Goal: Task Accomplishment & Management: Use online tool/utility

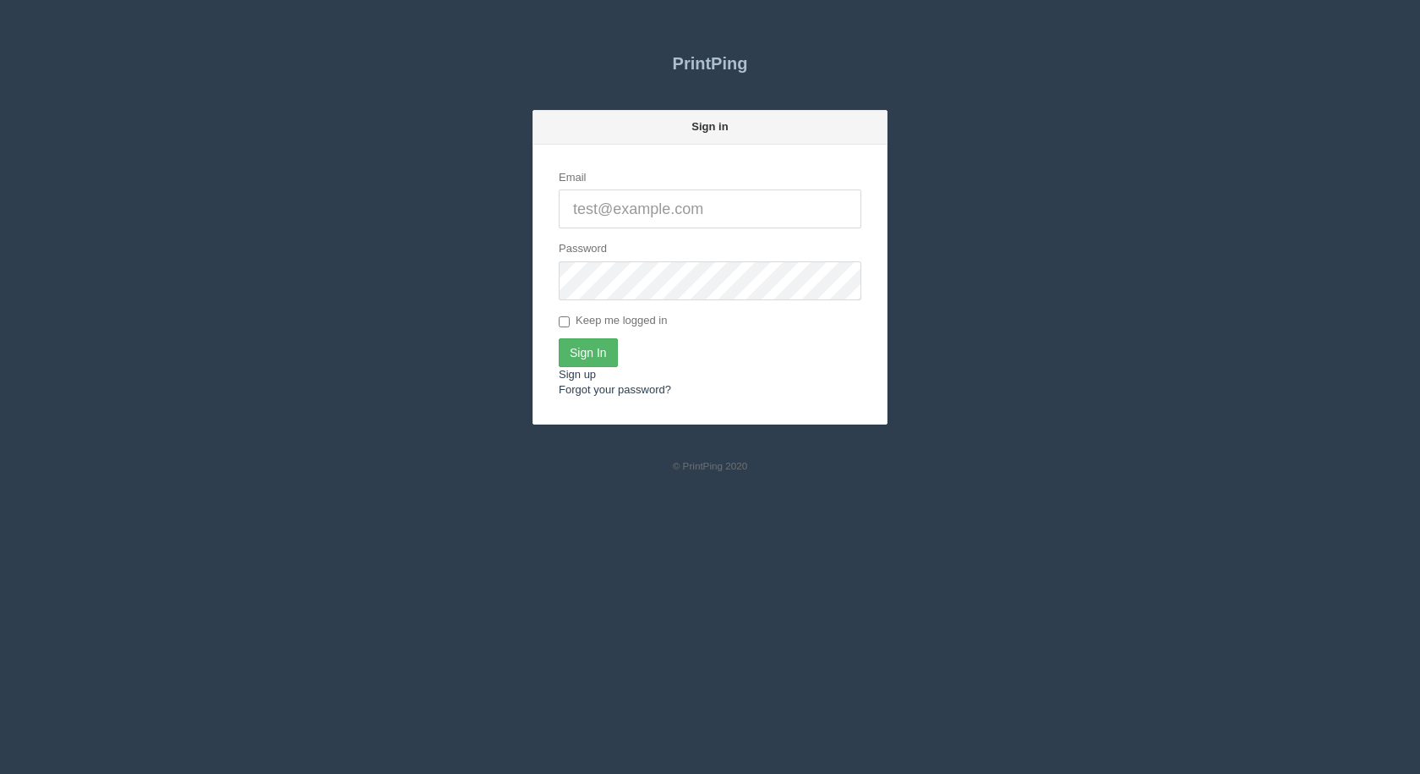
type input "[EMAIL_ADDRESS][DOMAIN_NAME]"
click at [591, 351] on input "Sign In" at bounding box center [588, 352] width 59 height 29
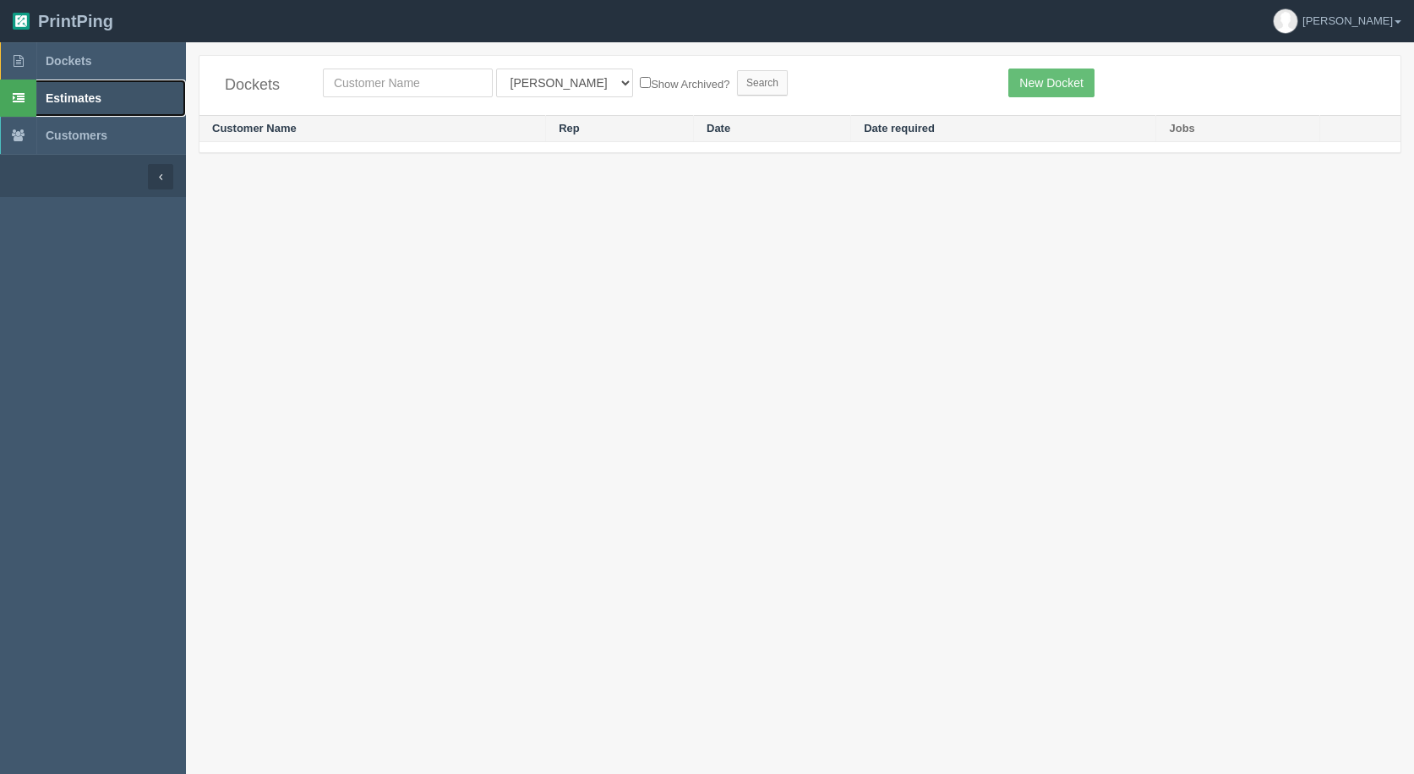
click at [69, 106] on link "Estimates" at bounding box center [93, 97] width 186 height 37
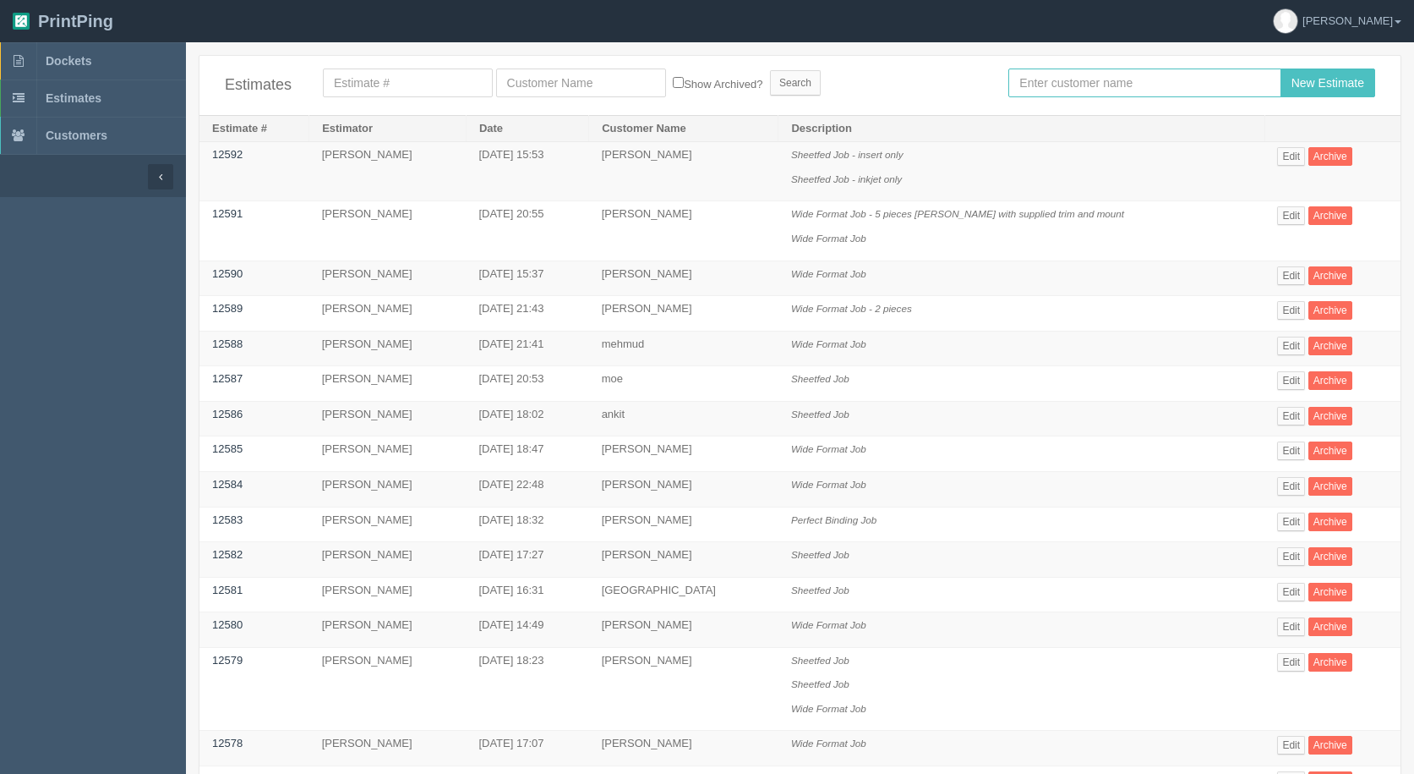
click at [1088, 75] on input "text" at bounding box center [1145, 82] width 272 height 29
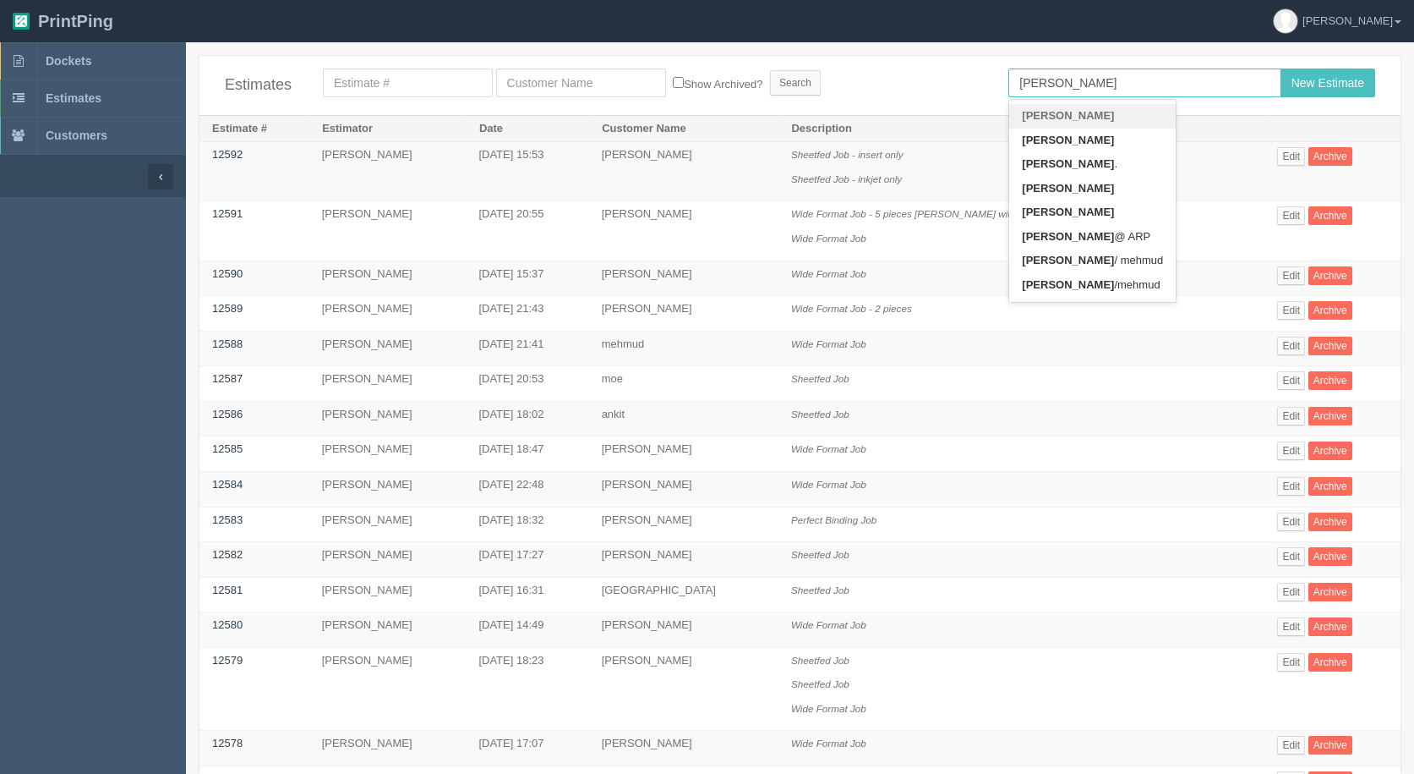
type input "[PERSON_NAME]"
click at [1281, 68] on input "New Estimate" at bounding box center [1328, 82] width 95 height 29
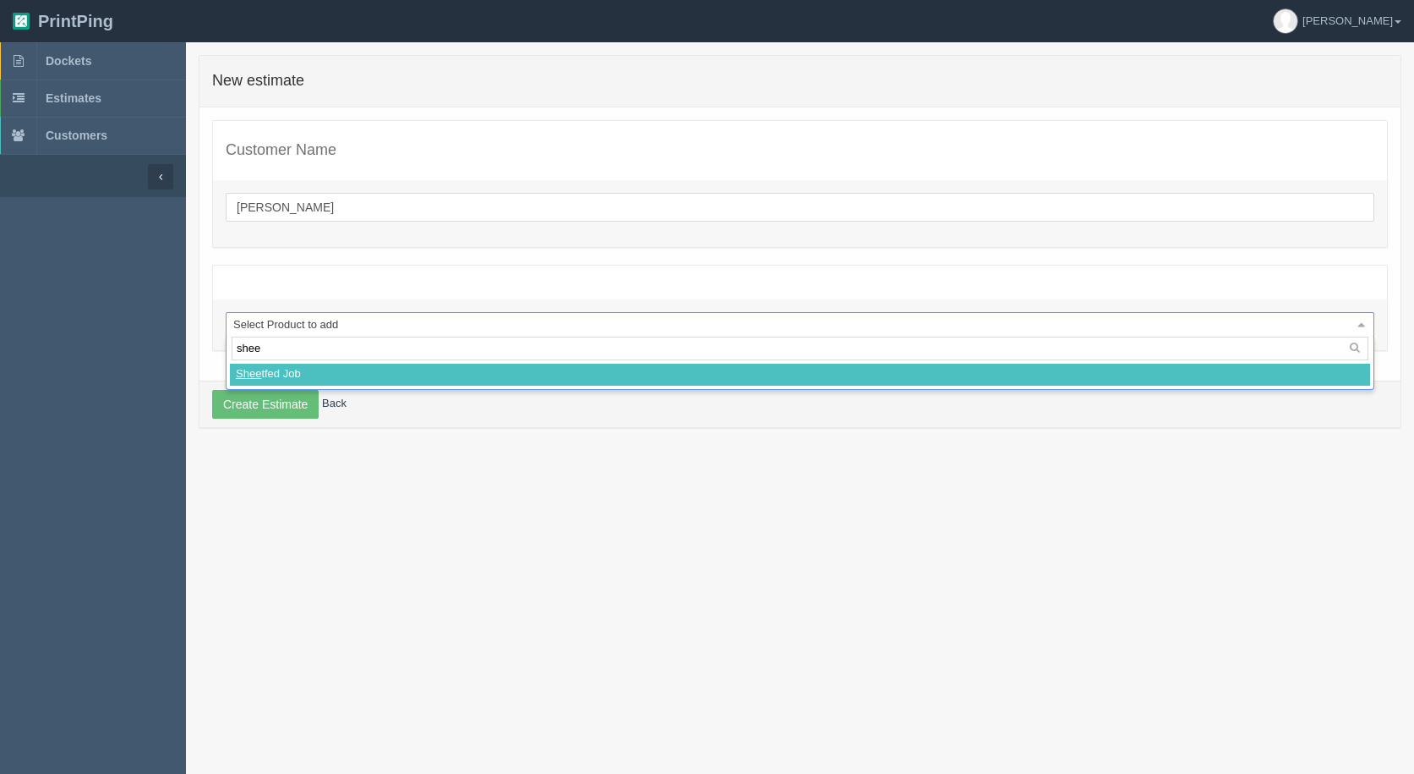
type input "sheet"
select select
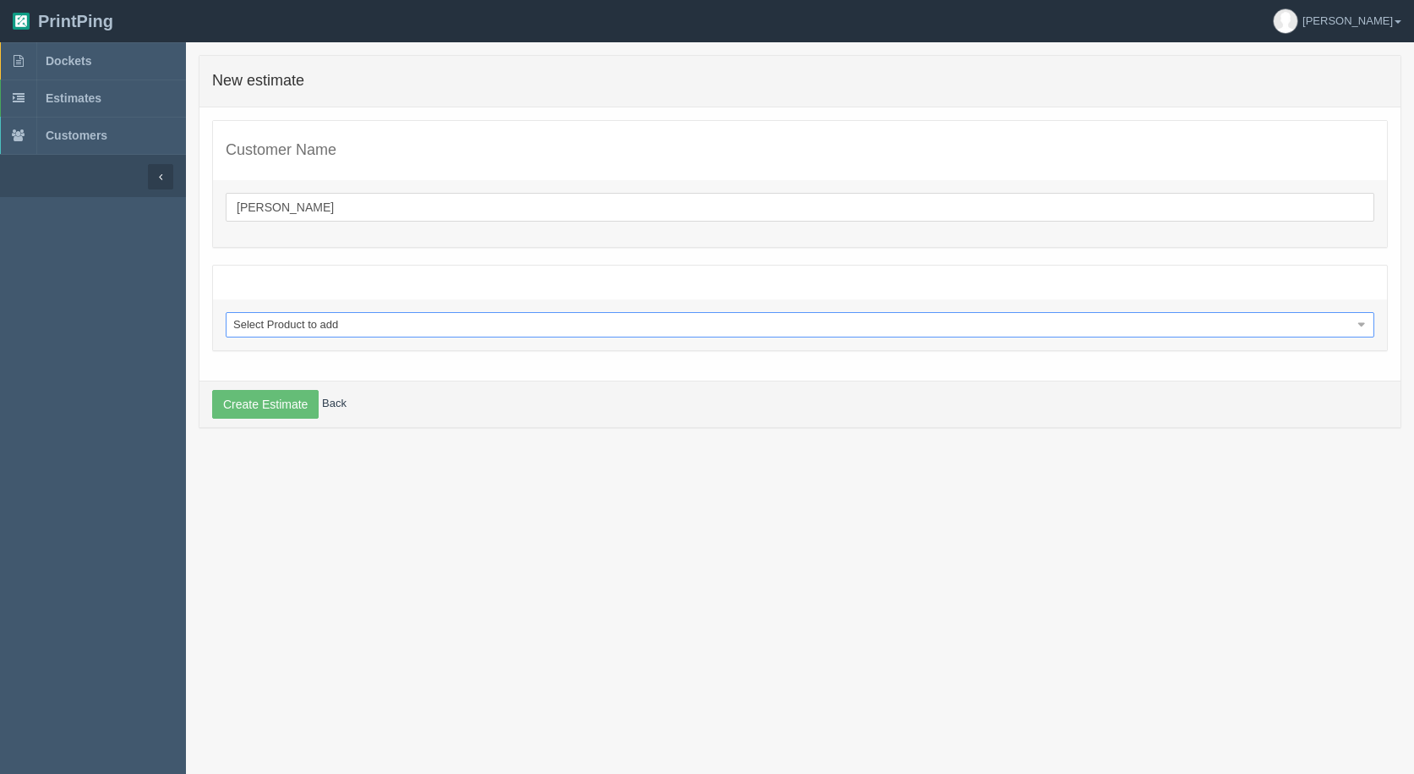
select select "0"
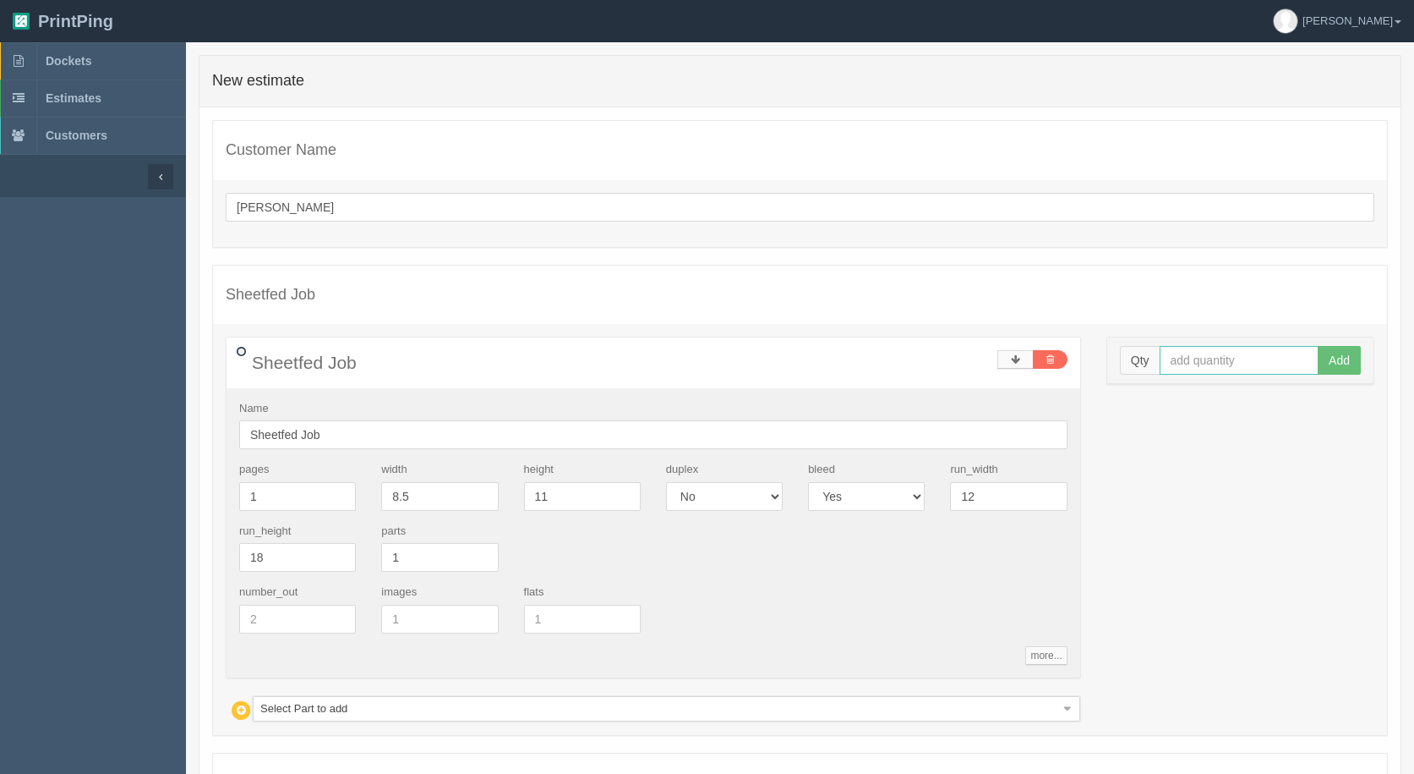
click at [1223, 356] on input "text" at bounding box center [1240, 360] width 160 height 29
type input "9960"
click at [1318, 346] on button "Add" at bounding box center [1339, 360] width 43 height 29
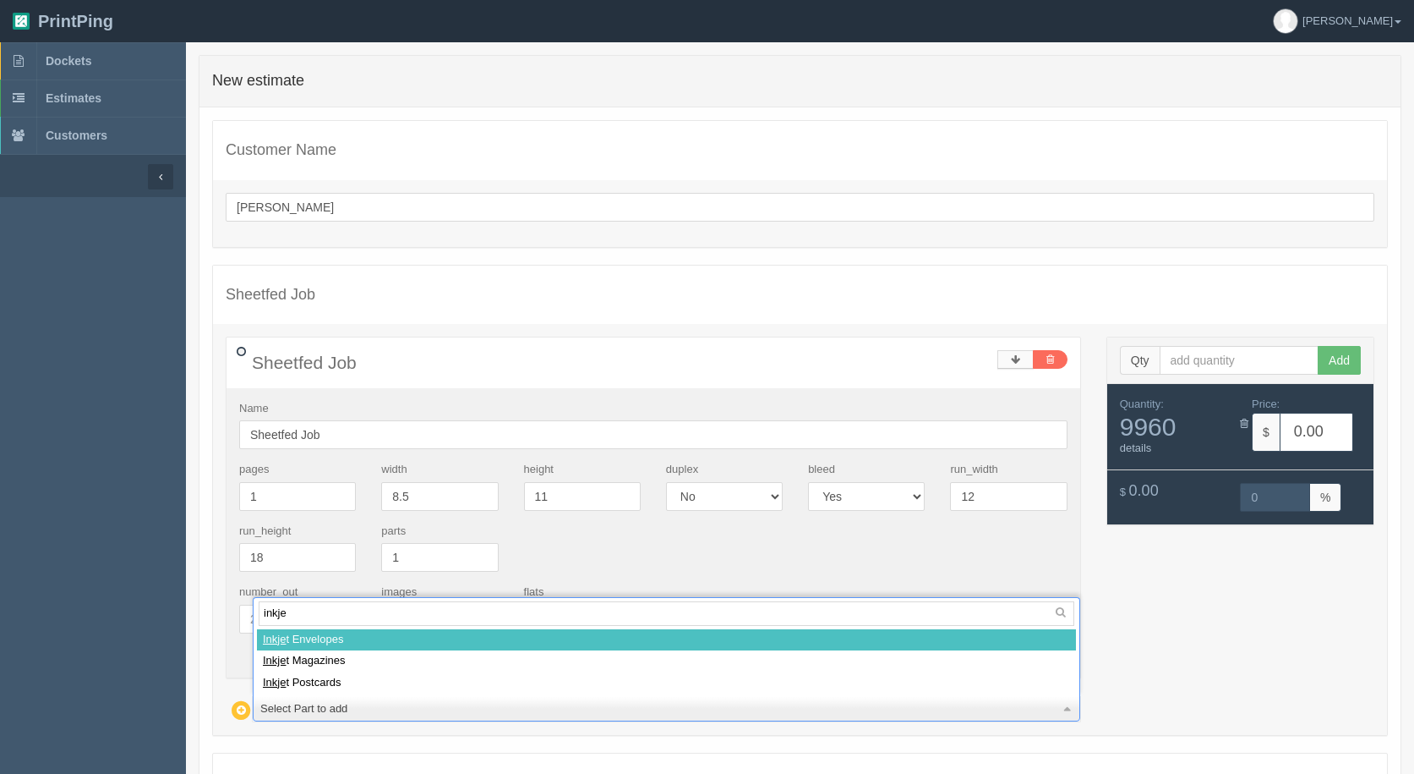
type input "inkjet"
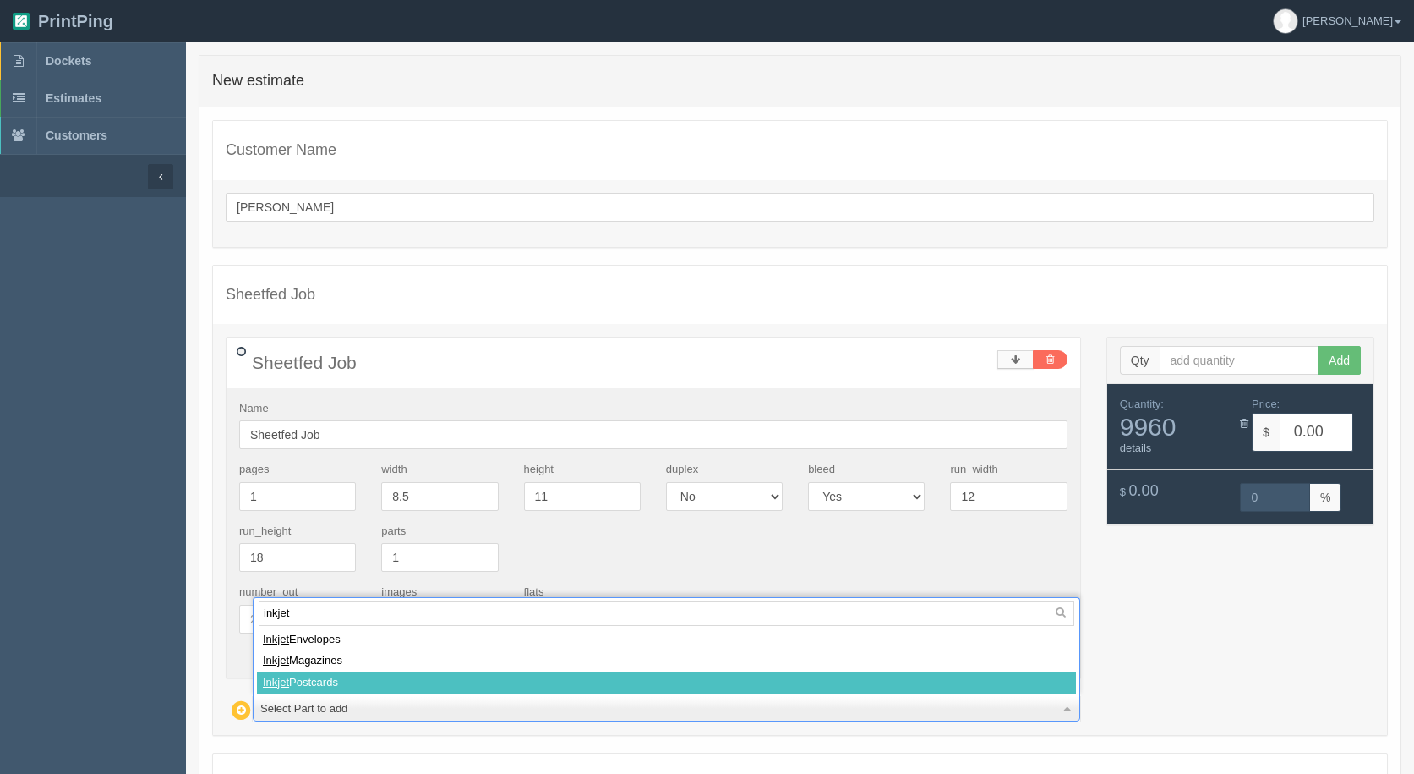
select select
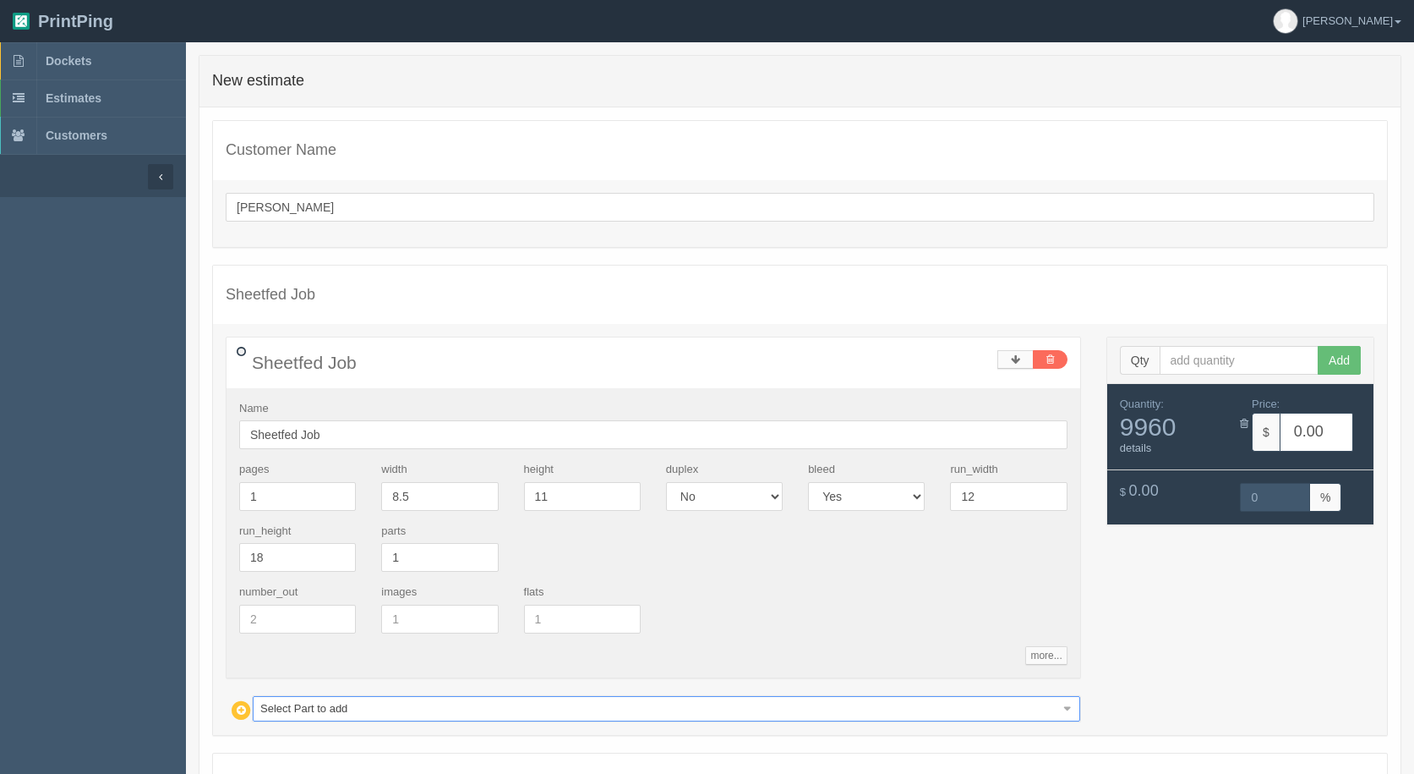
type input "74.51"
type input "15.00"
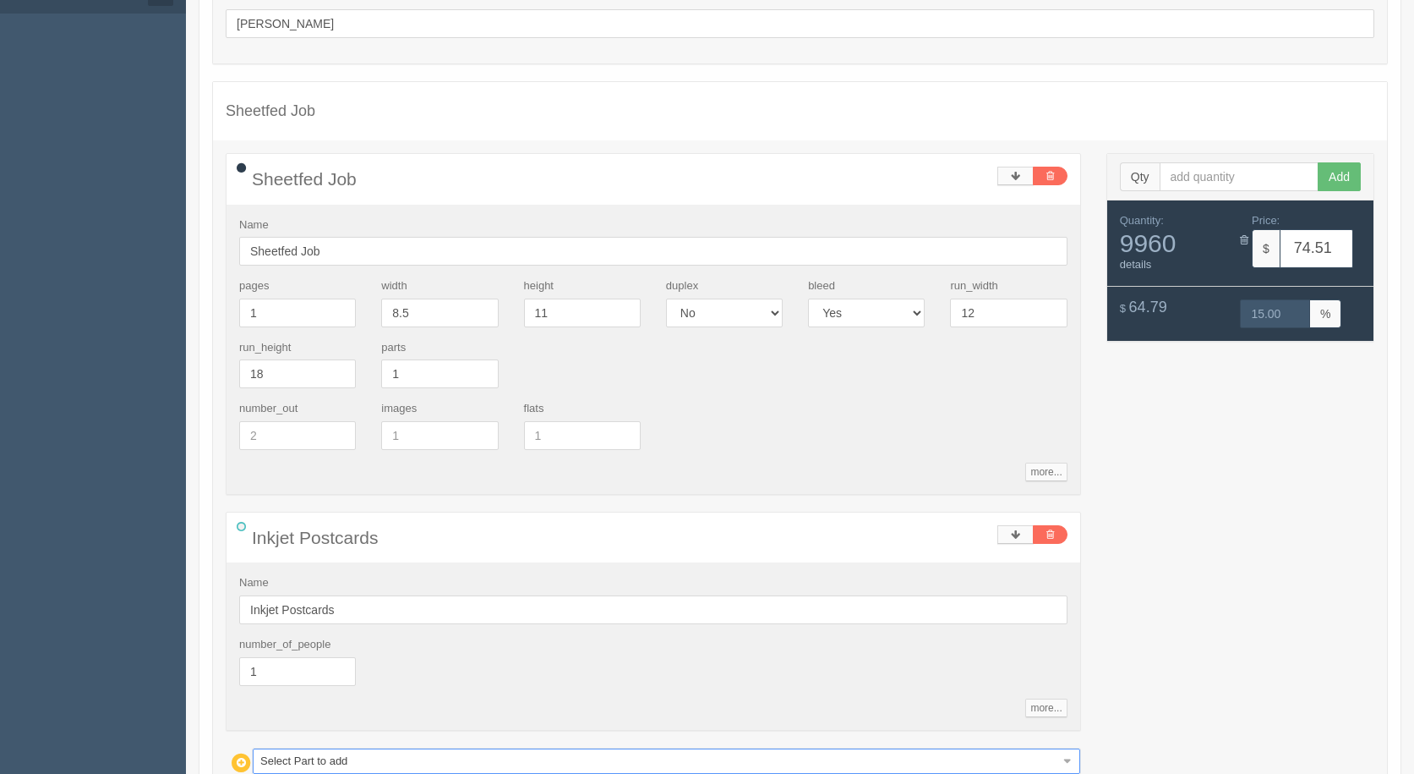
scroll to position [408, 0]
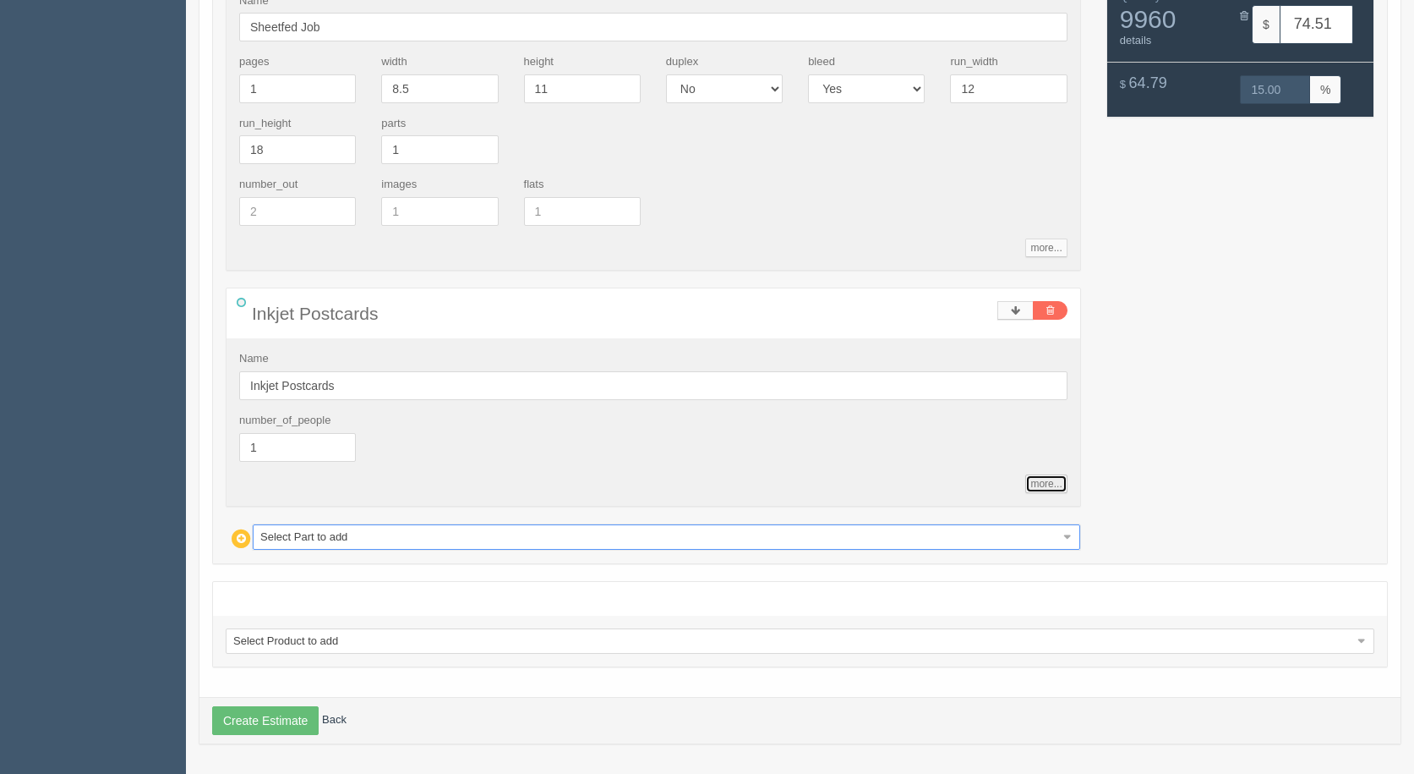
click at [1048, 488] on link "more..." at bounding box center [1046, 483] width 41 height 19
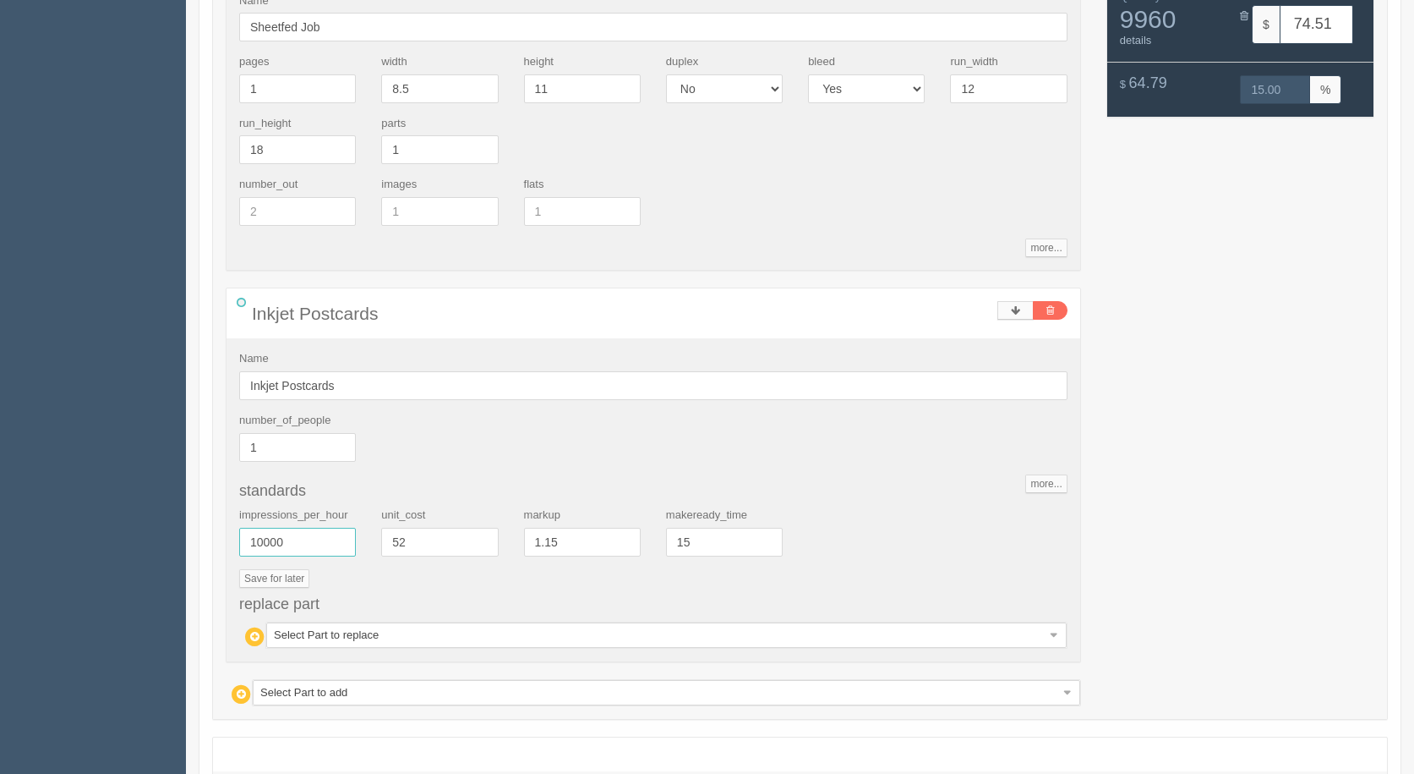
drag, startPoint x: 297, startPoint y: 539, endPoint x: 25, endPoint y: 508, distance: 274.0
click at [18, 493] on section "Dockets Estimates Customers" at bounding box center [707, 282] width 1414 height 1294
type input "7000"
type input "100.04"
type input "15.00"
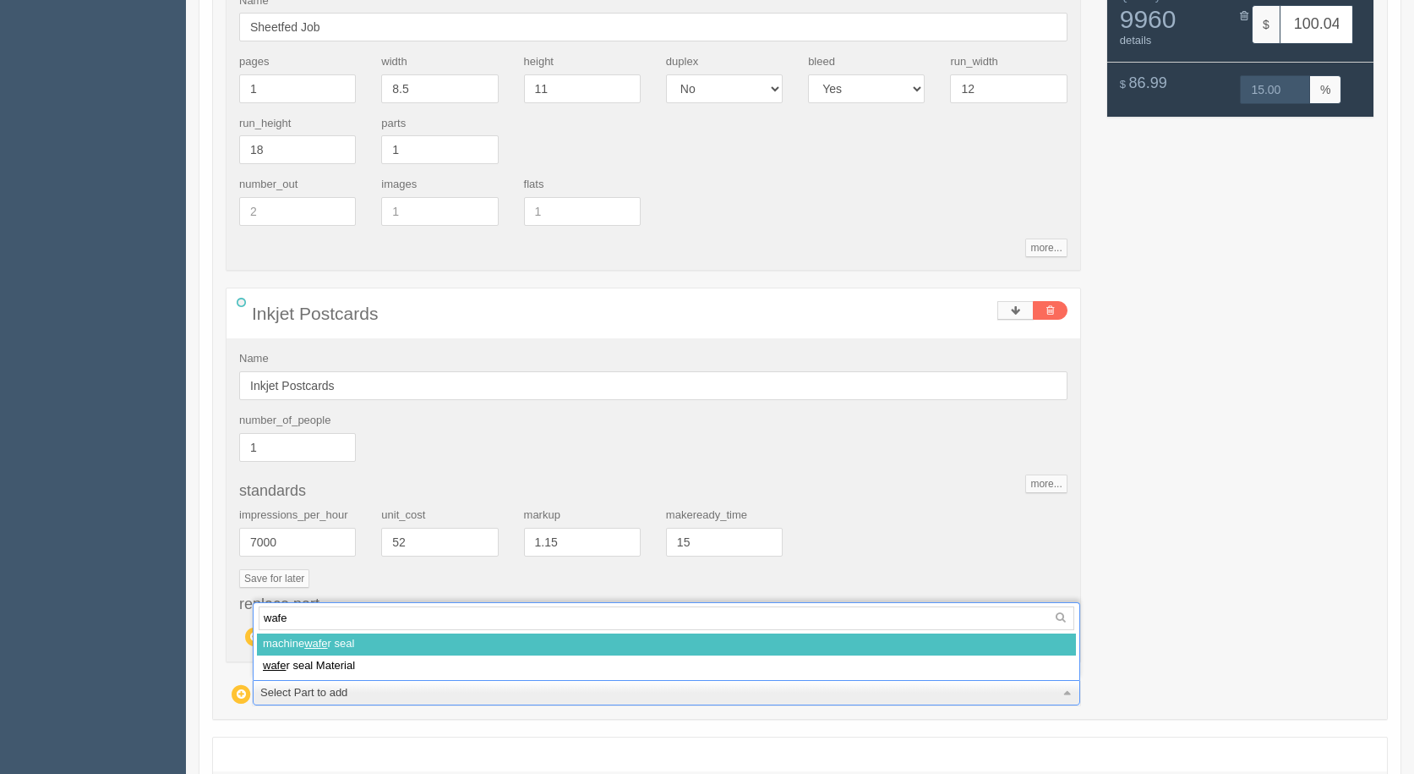
type input "wafer"
select select
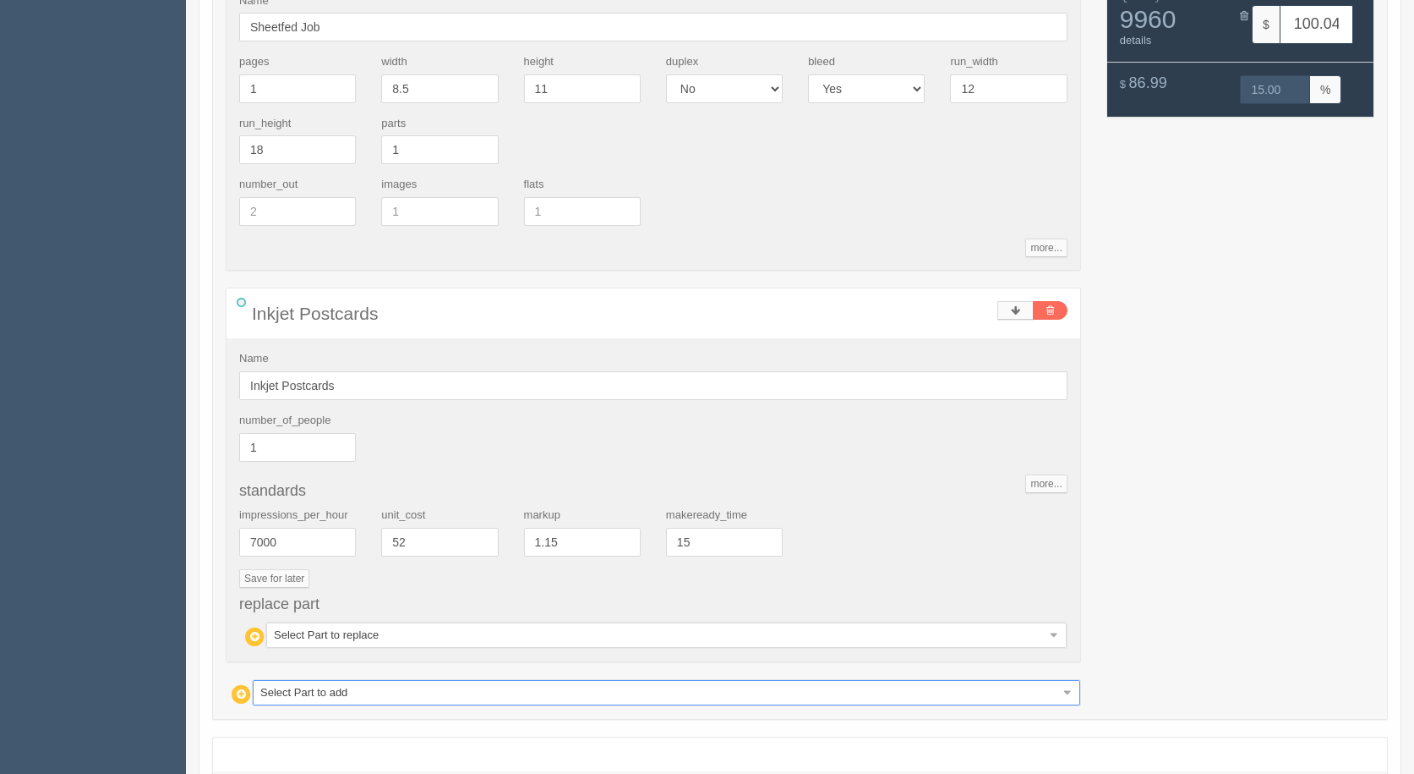
type input "239.25"
type input "15.00"
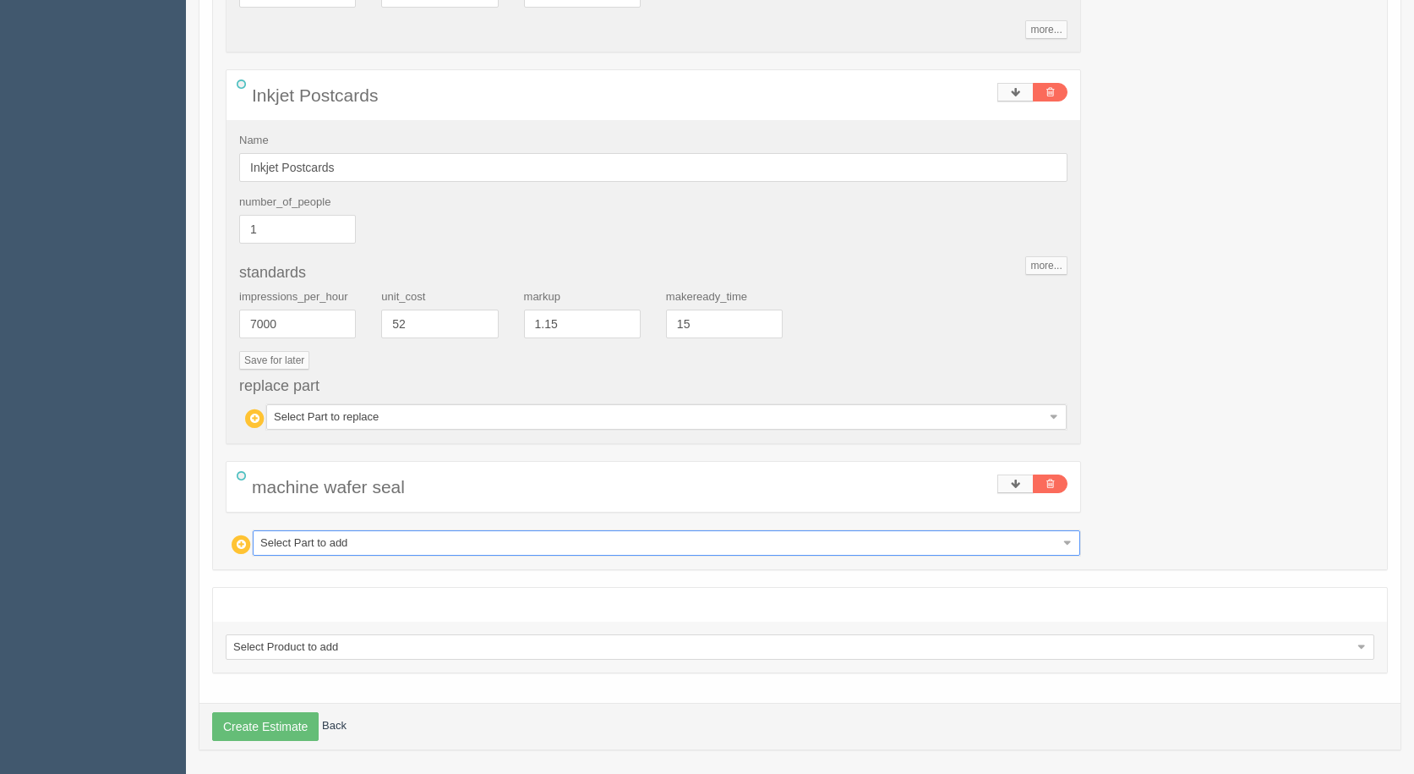
scroll to position [632, 0]
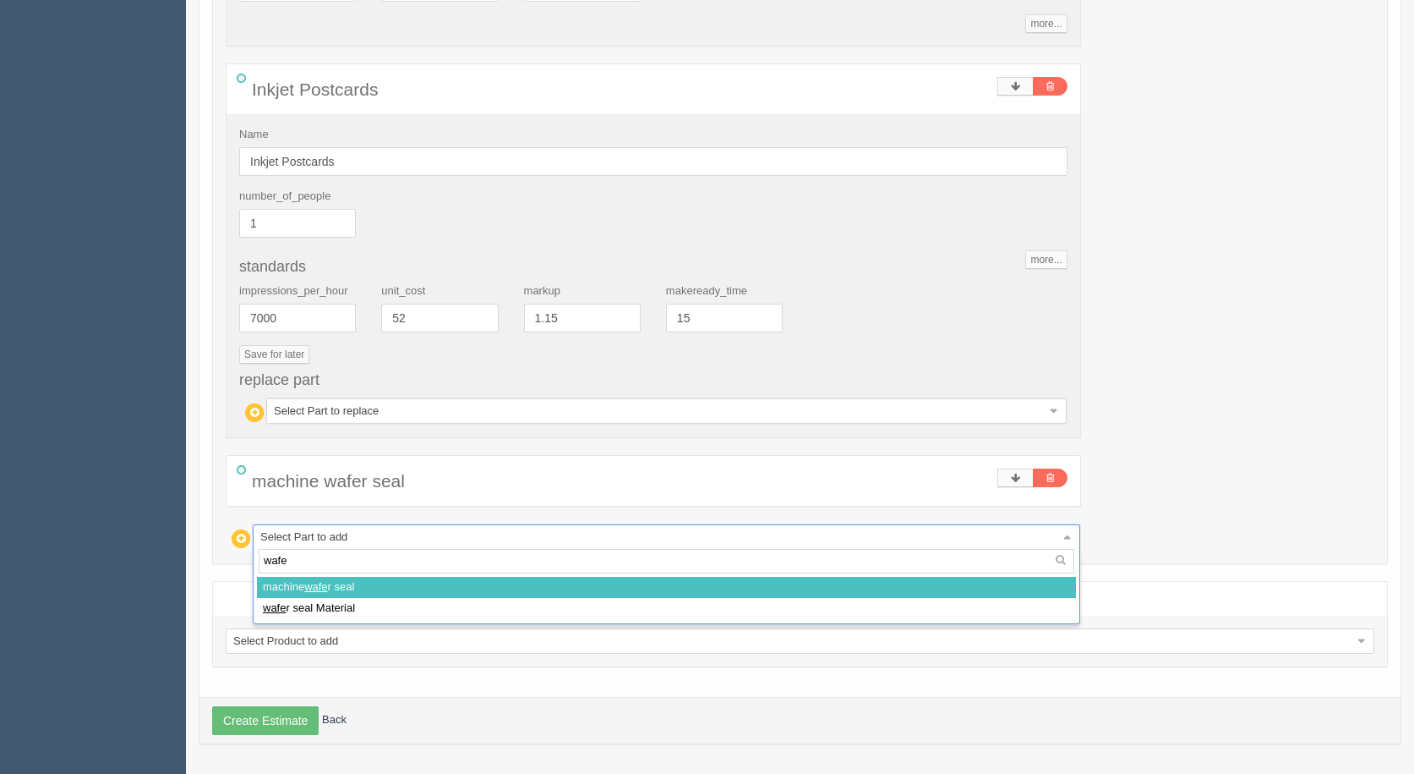
type input "wafer"
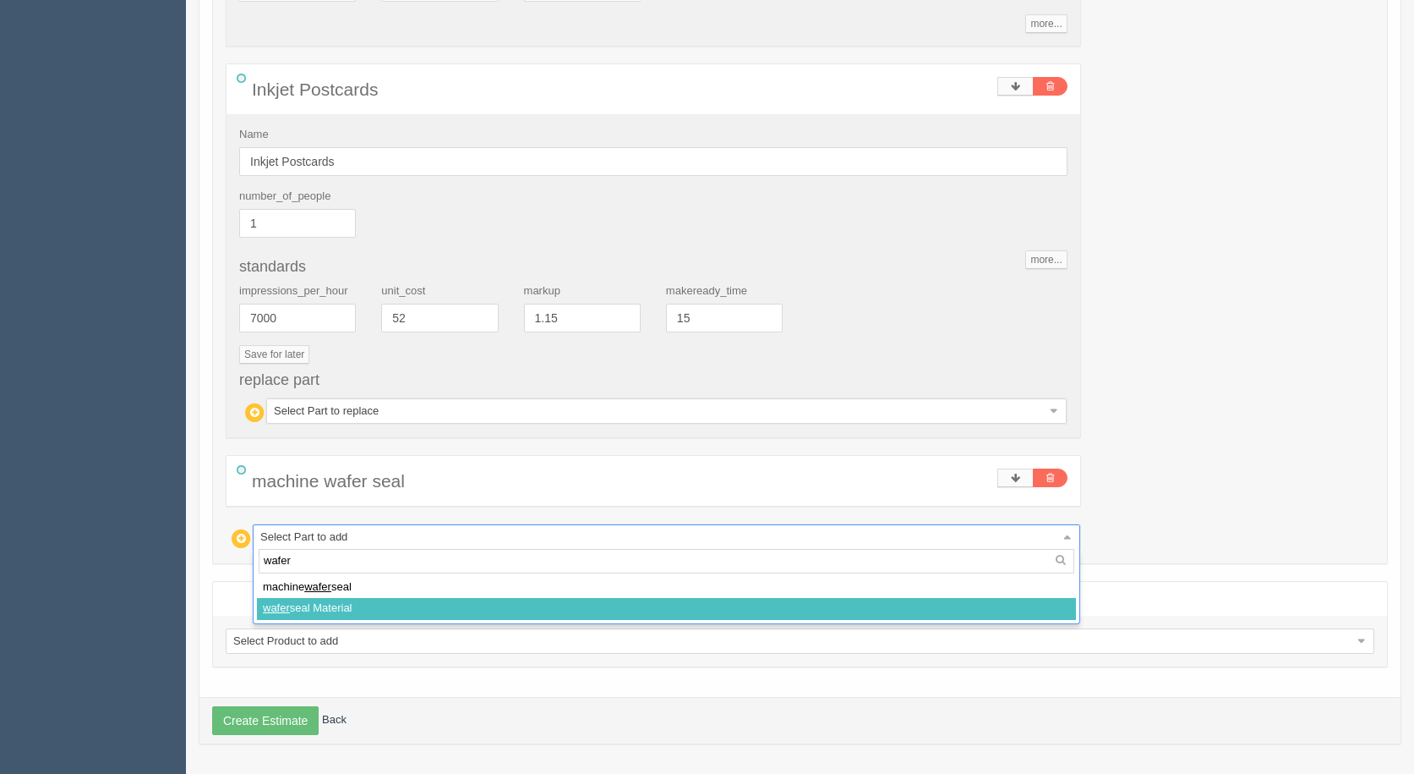
select select
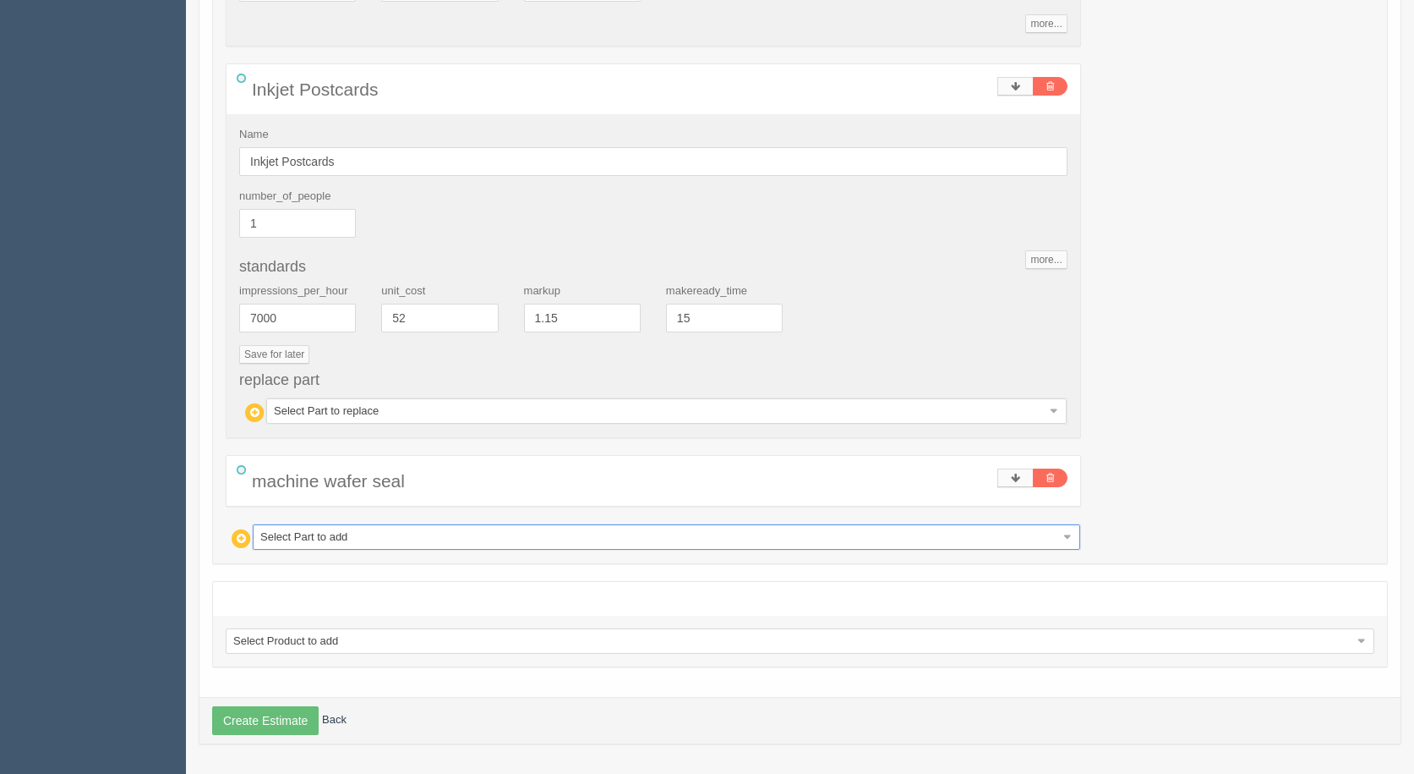
type input "368.22"
type input "15.00"
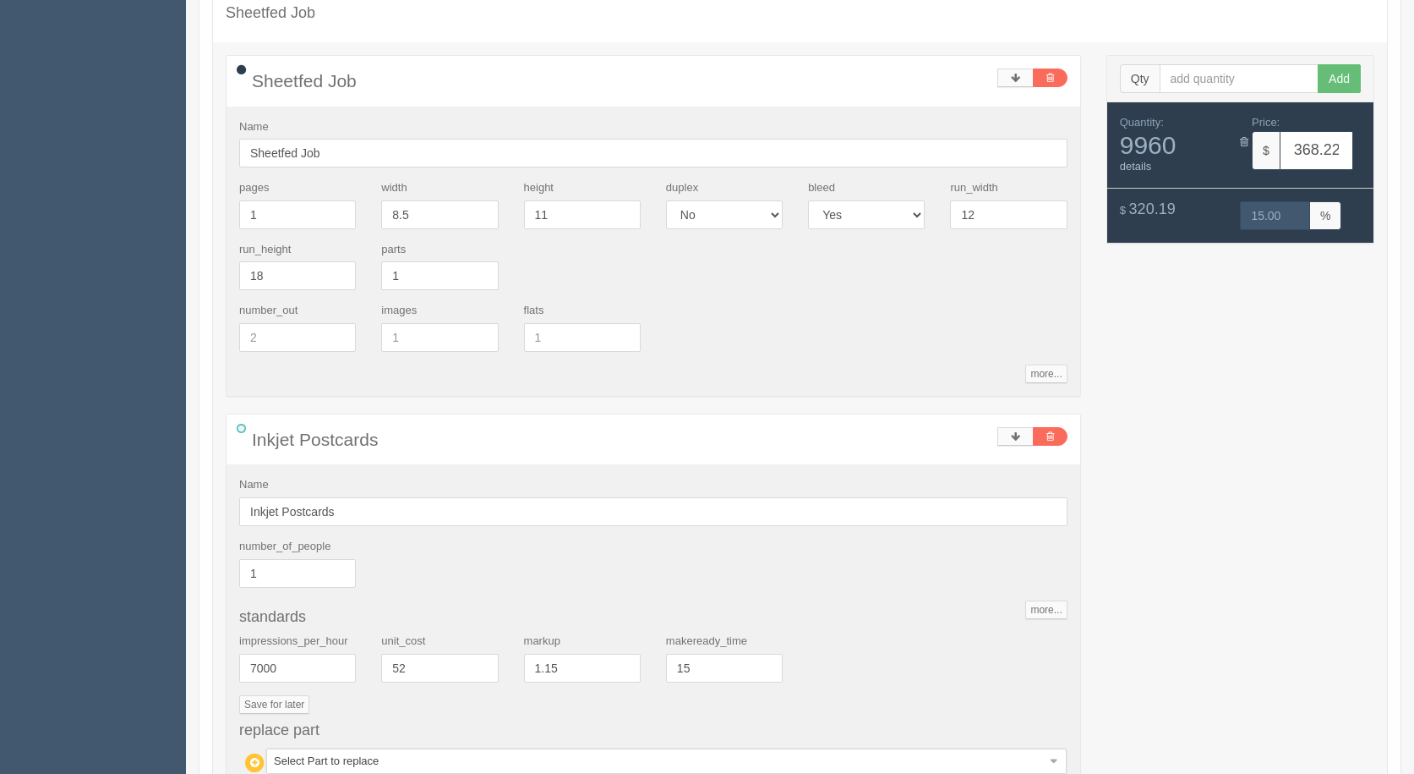
scroll to position [700, 0]
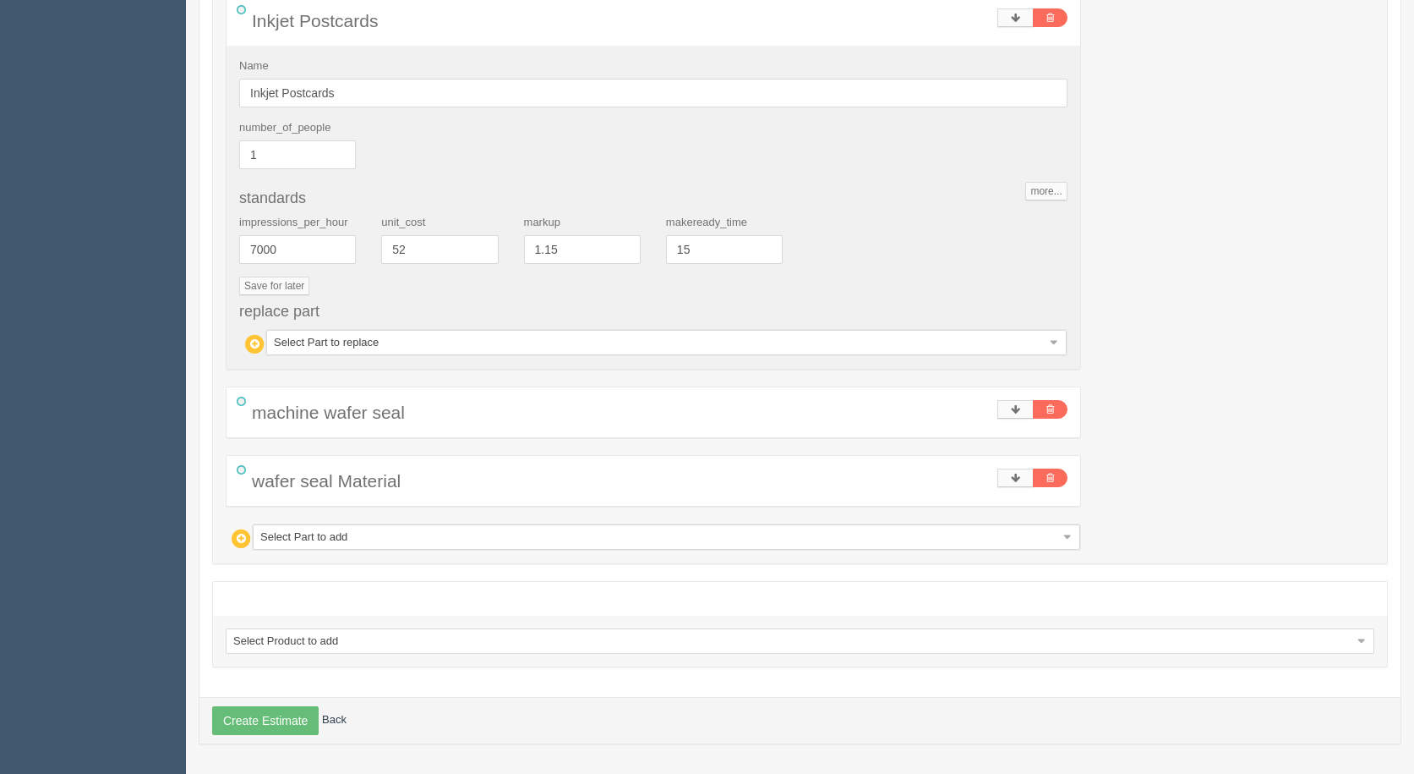
drag, startPoint x: 314, startPoint y: 532, endPoint x: 326, endPoint y: 572, distance: 41.7
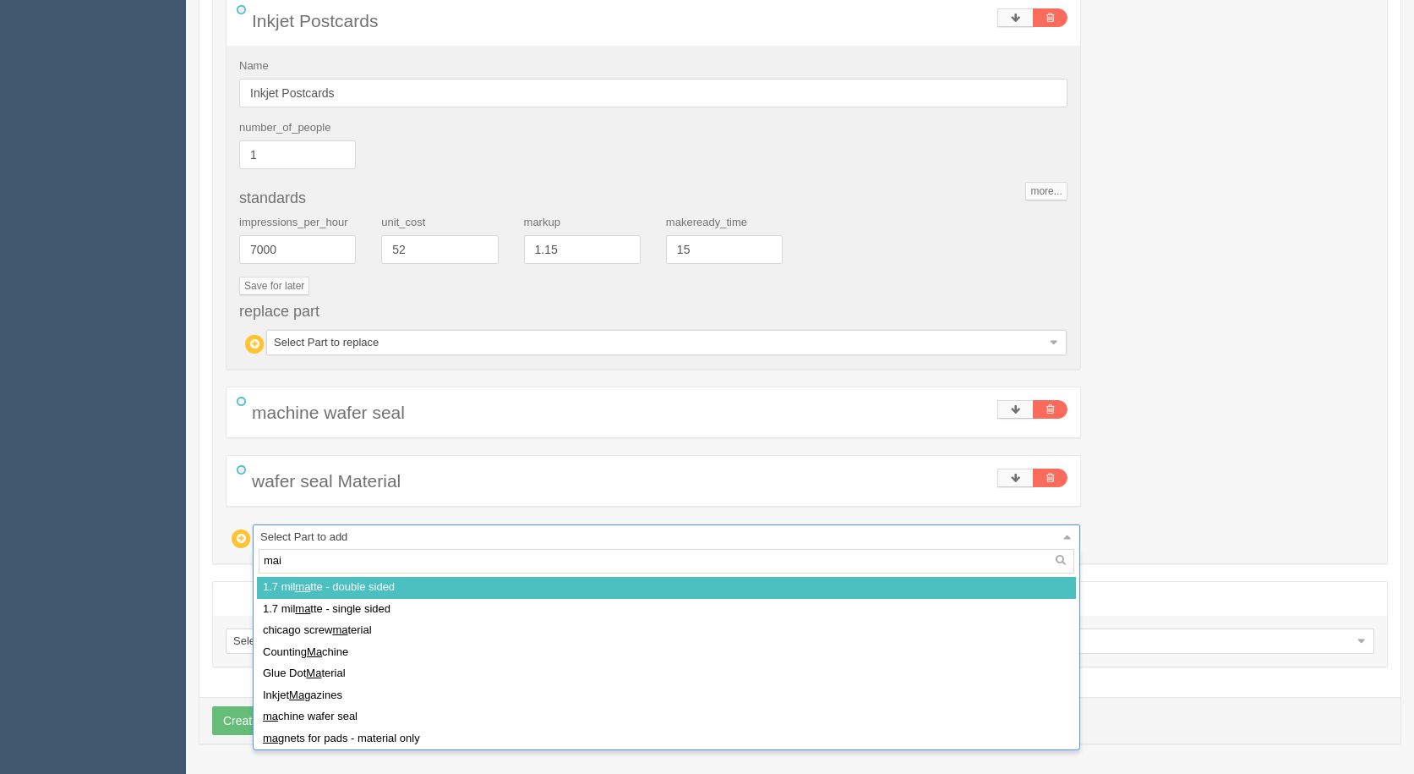
type input "mail"
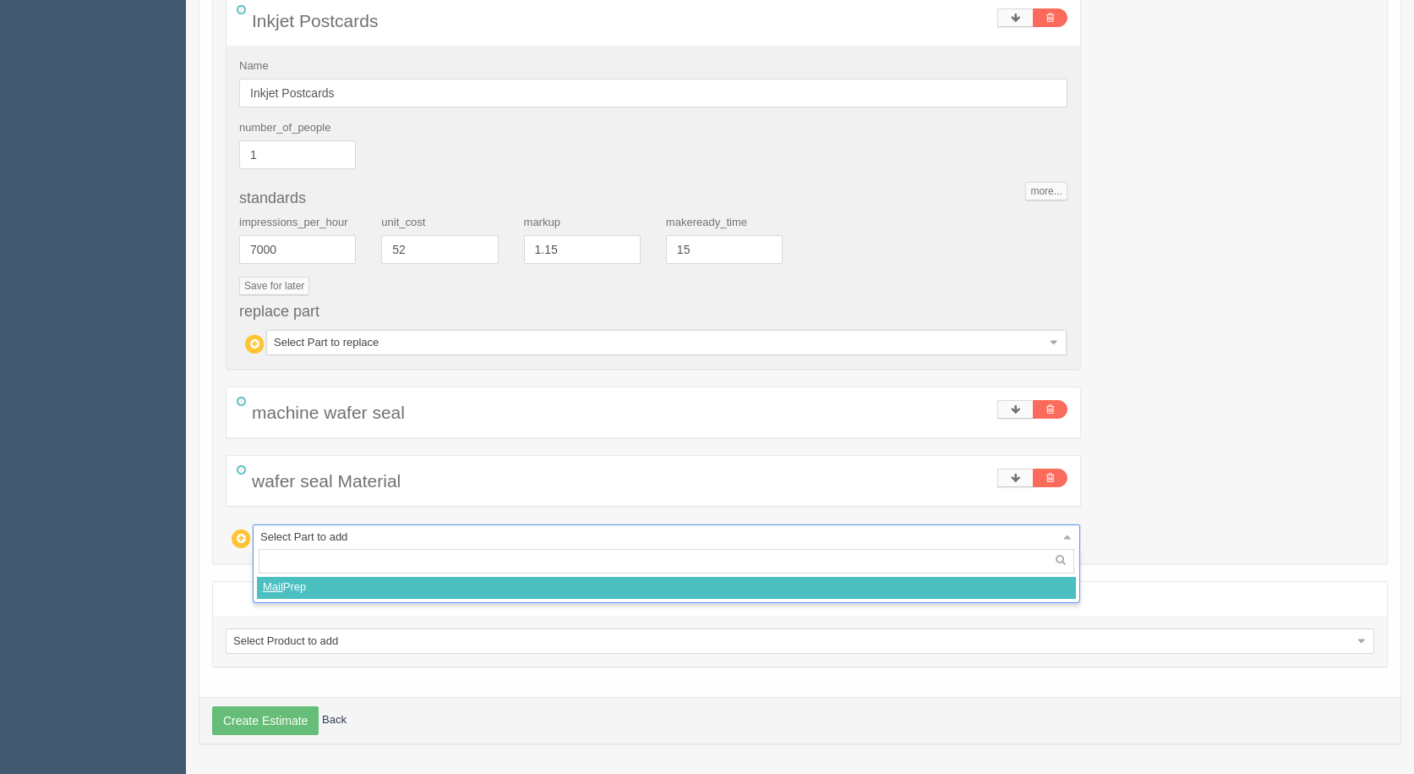
select select
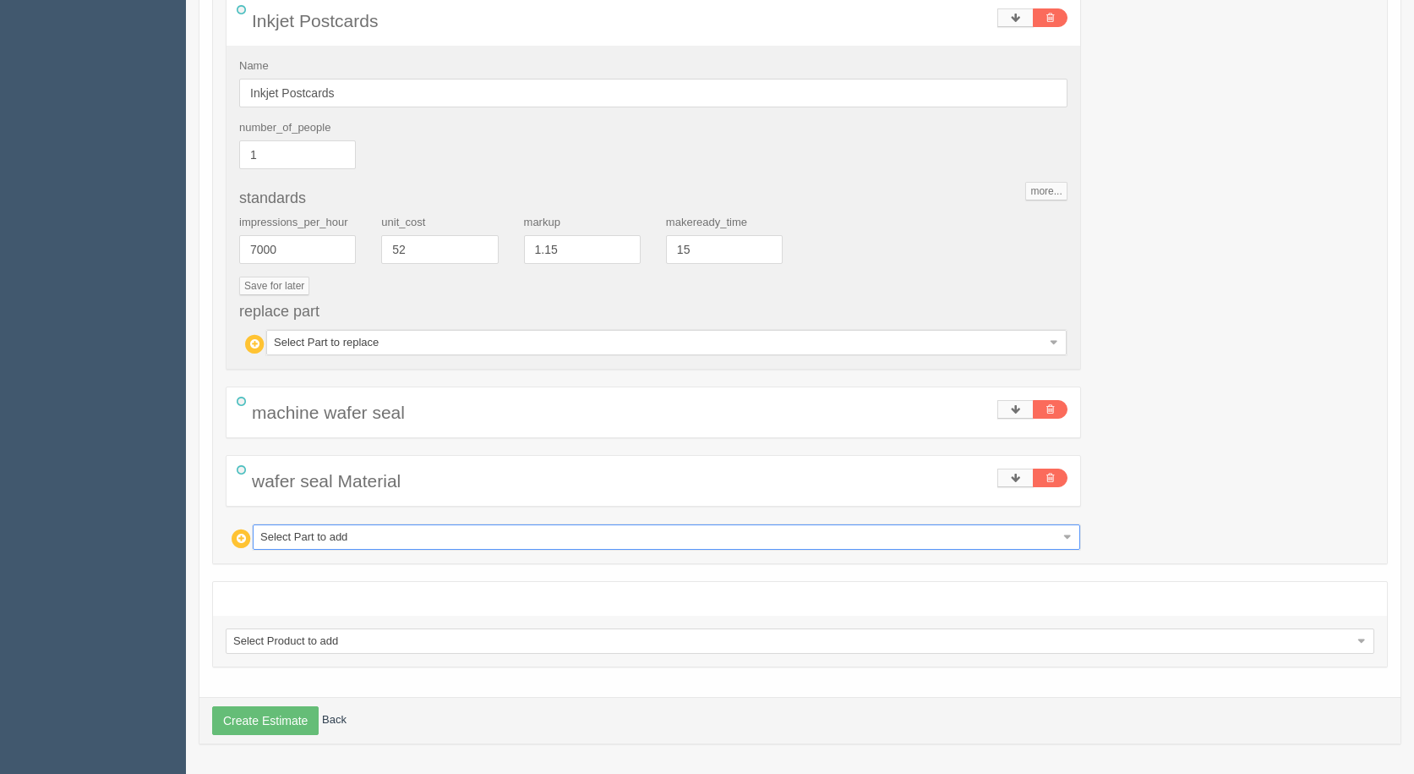
type input "393.22"
type input "19.83"
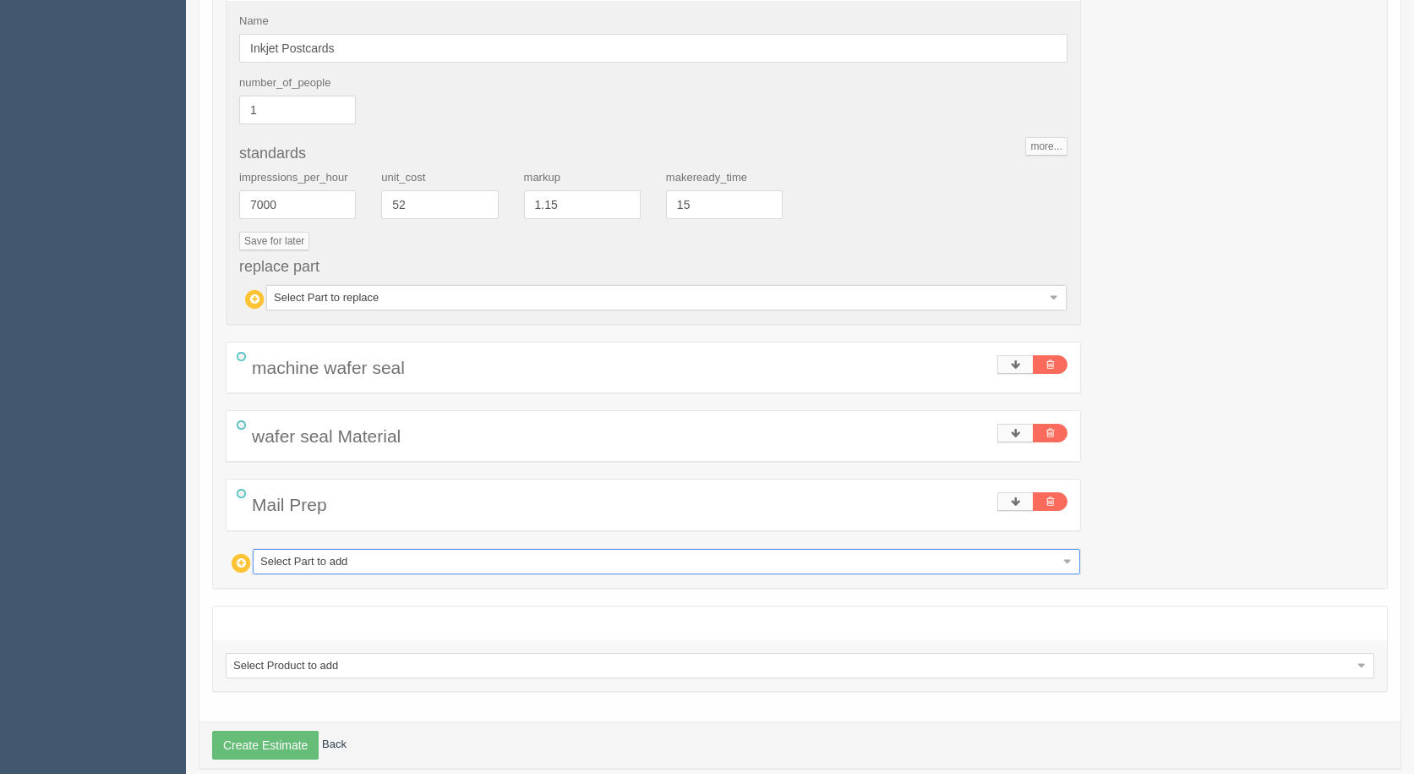
scroll to position [769, 0]
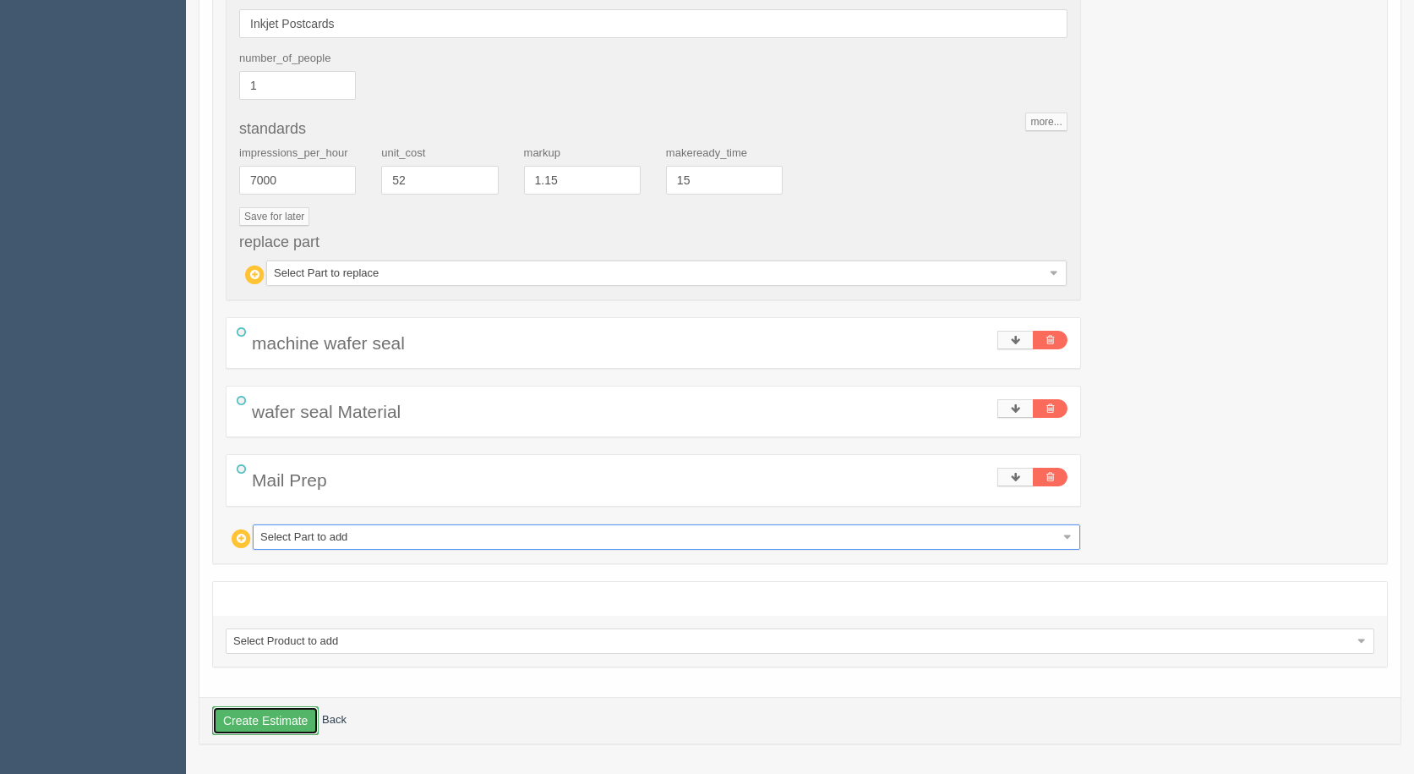
click at [255, 716] on button "Create Estimate" at bounding box center [265, 720] width 107 height 29
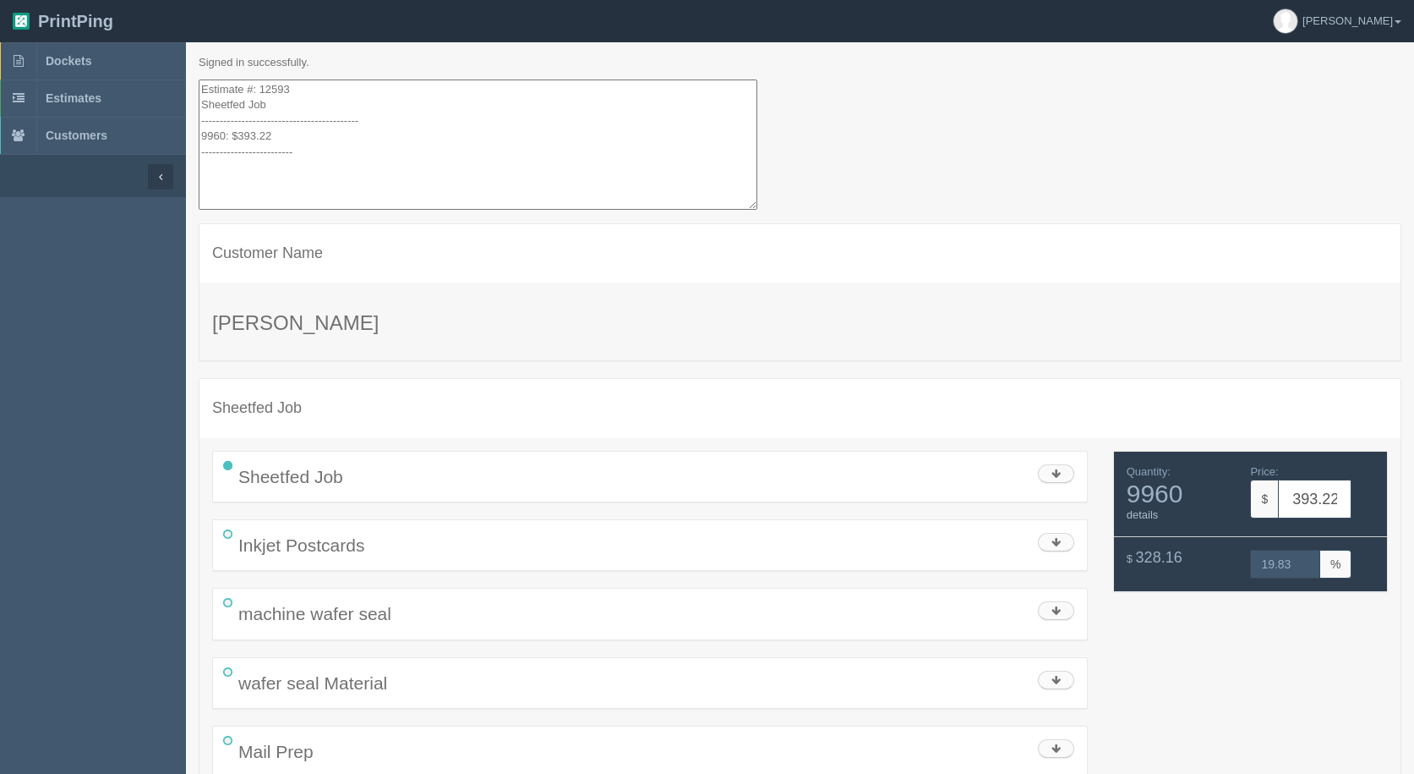
drag, startPoint x: 296, startPoint y: 156, endPoint x: 0, endPoint y: -74, distance: 374.8
click at [0, 0] on html "PrintPing Gerry Administration Edit account ( info@allrushbindery.com ) Logout …" at bounding box center [707, 426] width 1414 height 853
